Goal: Book appointment/travel/reservation

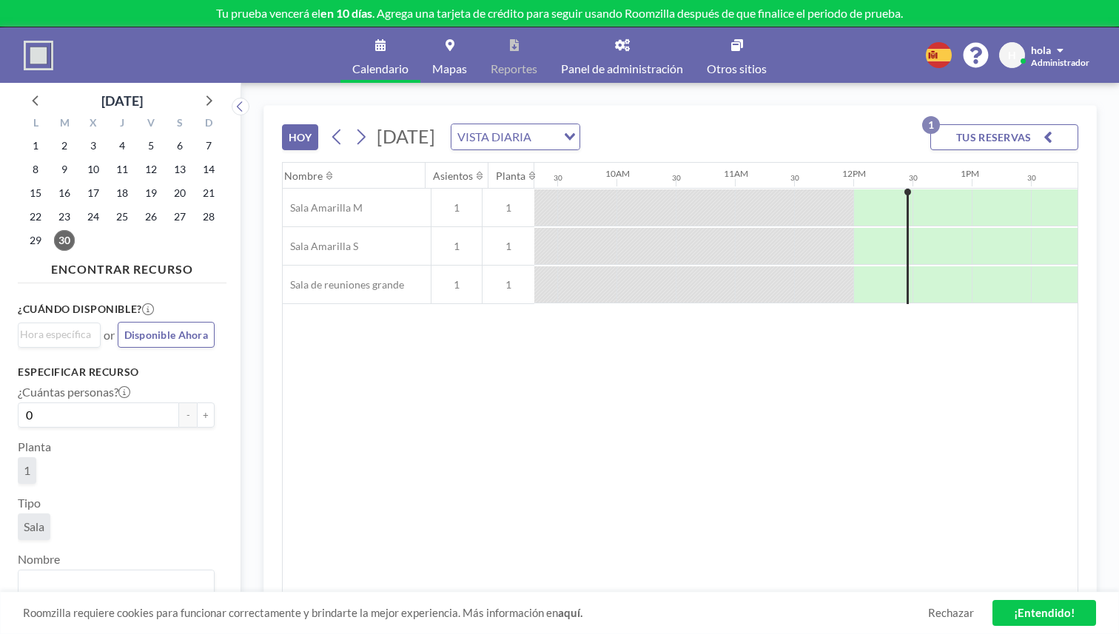
scroll to position [0, 1106]
click at [615, 39] on icon at bounding box center [622, 45] width 15 height 12
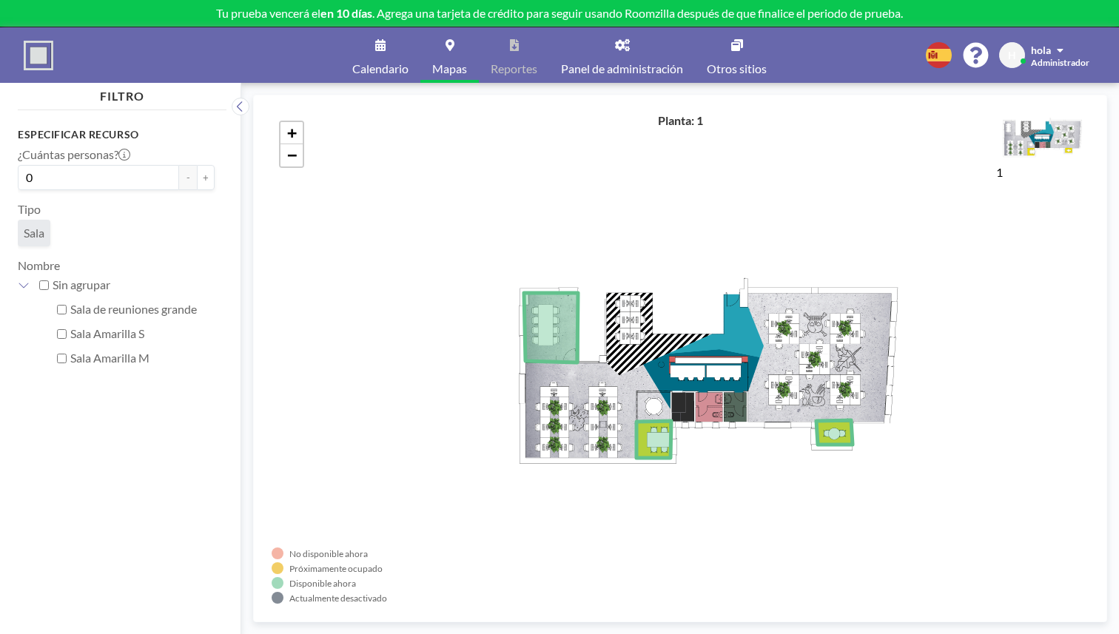
click at [420, 155] on div "+ −" at bounding box center [680, 358] width 817 height 491
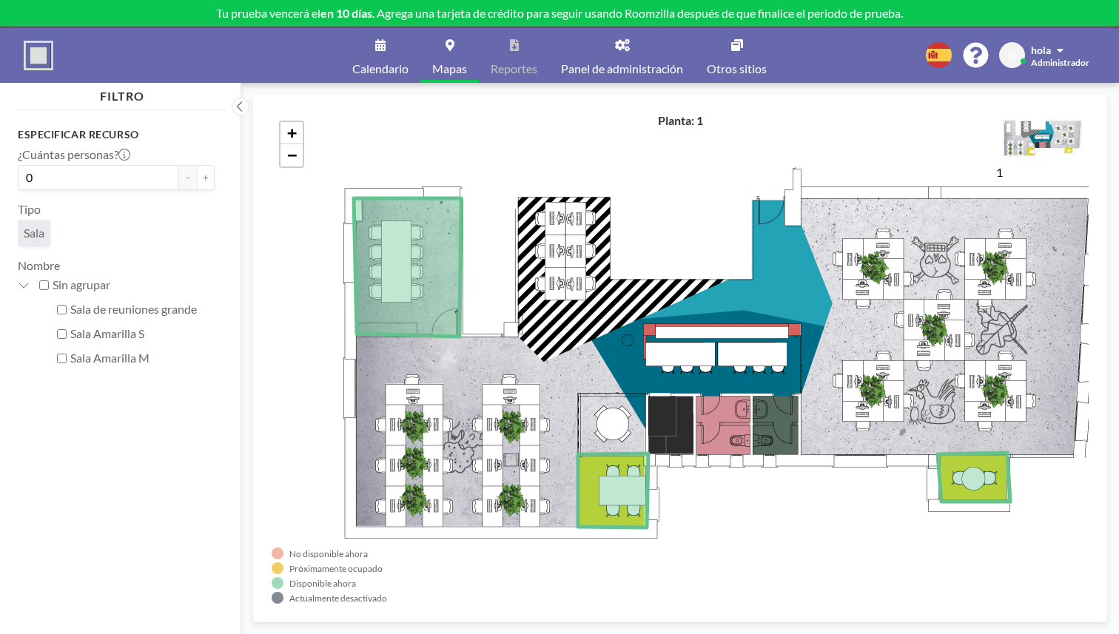
drag, startPoint x: 722, startPoint y: 132, endPoint x: 781, endPoint y: 138, distance: 59.4
click at [781, 138] on div "+ −" at bounding box center [680, 358] width 817 height 491
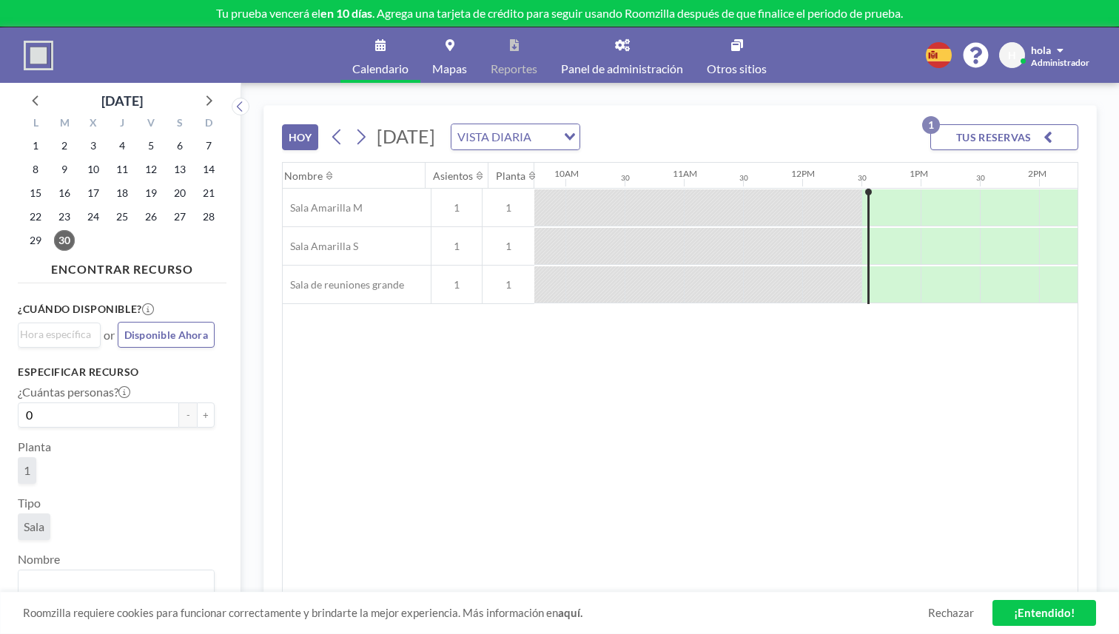
scroll to position [0, 1154]
click at [604, 44] on link "Panel de administración" at bounding box center [622, 54] width 146 height 55
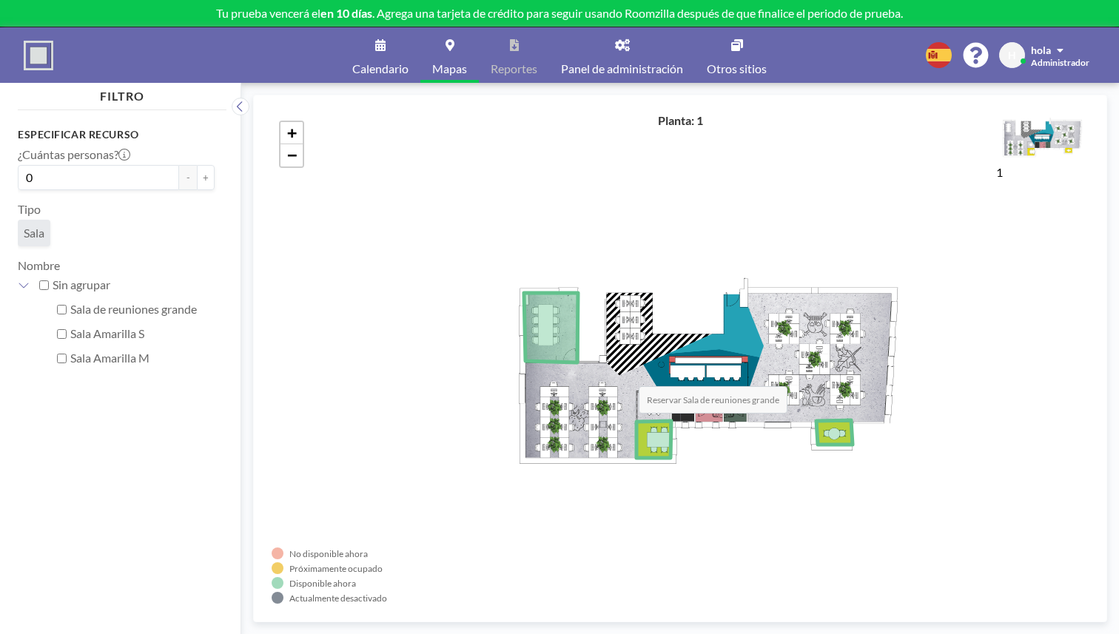
click at [524, 297] on icon at bounding box center [551, 328] width 54 height 70
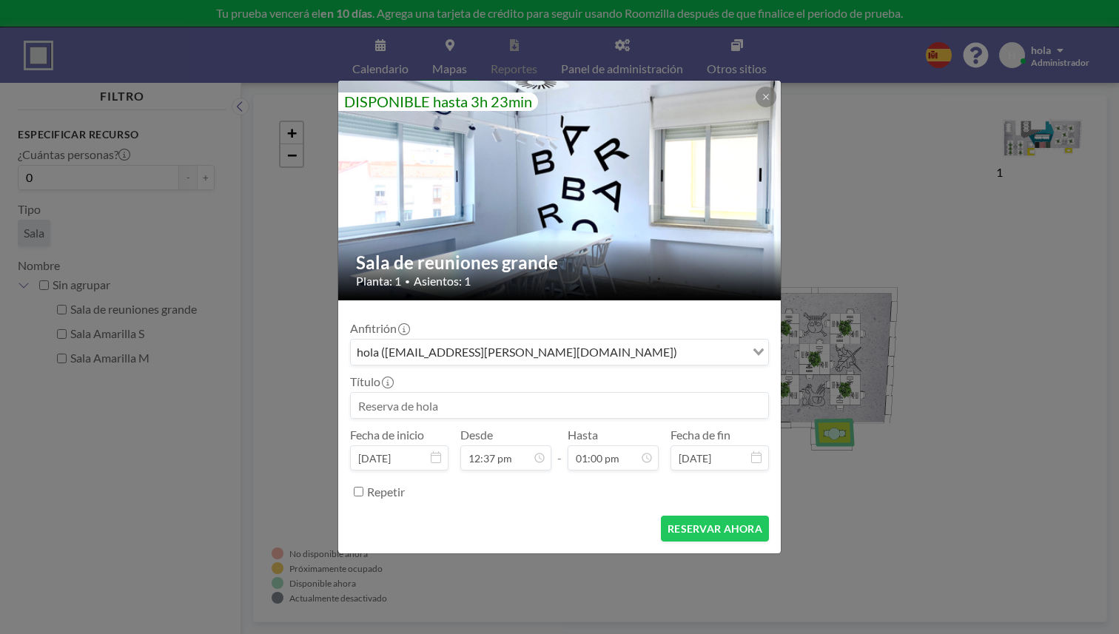
click at [945, 211] on div "DISPONIBLE hasta 3h 23min Sala de reuniones grande Planta: 1 • Asientos: 1 Anfi…" at bounding box center [559, 317] width 1119 height 634
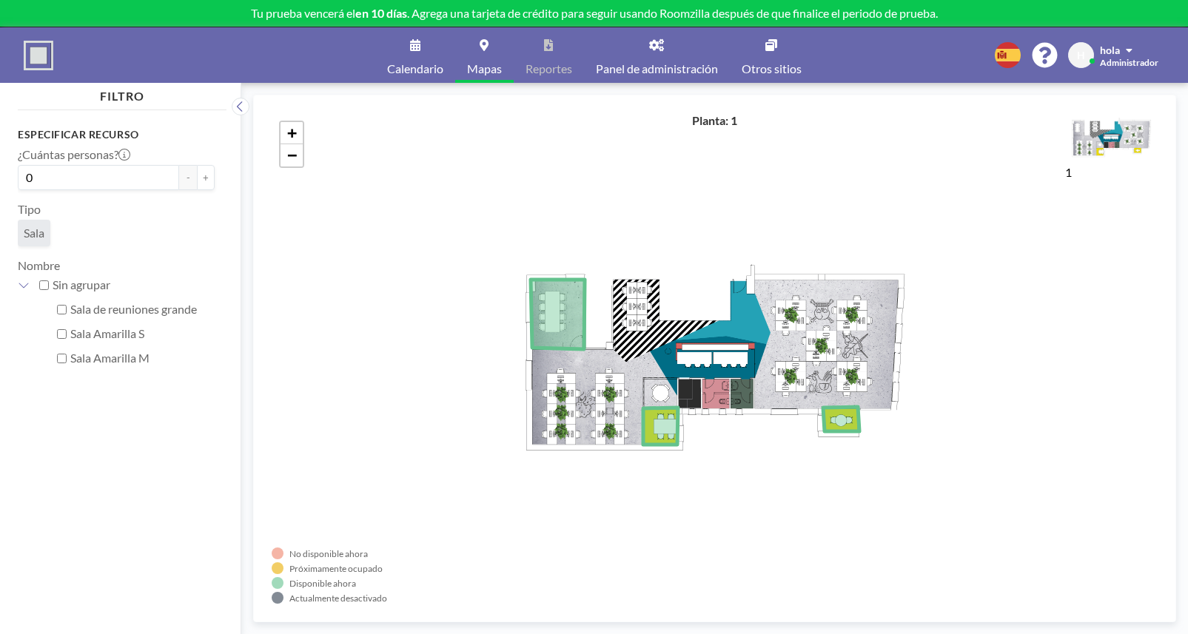
click at [509, 212] on div "+ −" at bounding box center [715, 358] width 886 height 491
